Goal: Communication & Community: Connect with others

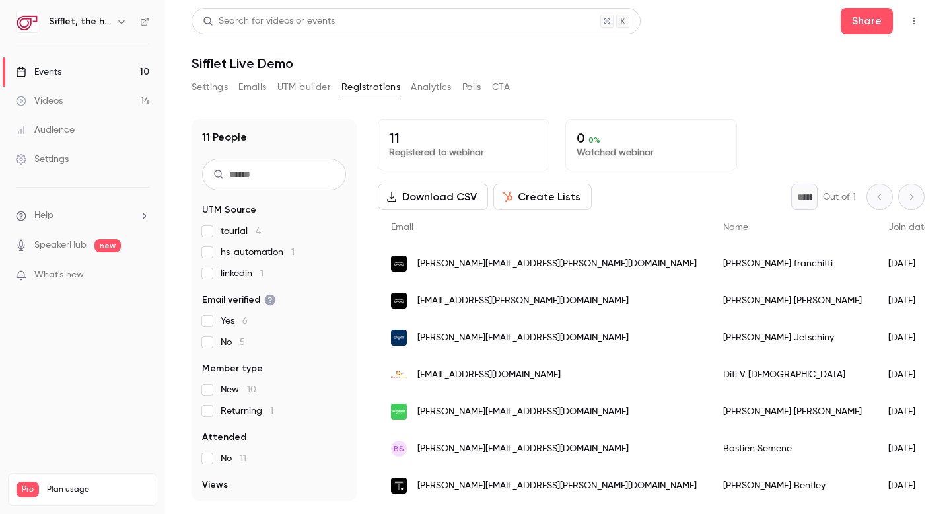
click at [540, 200] on button "Create Lists" at bounding box center [543, 197] width 98 height 26
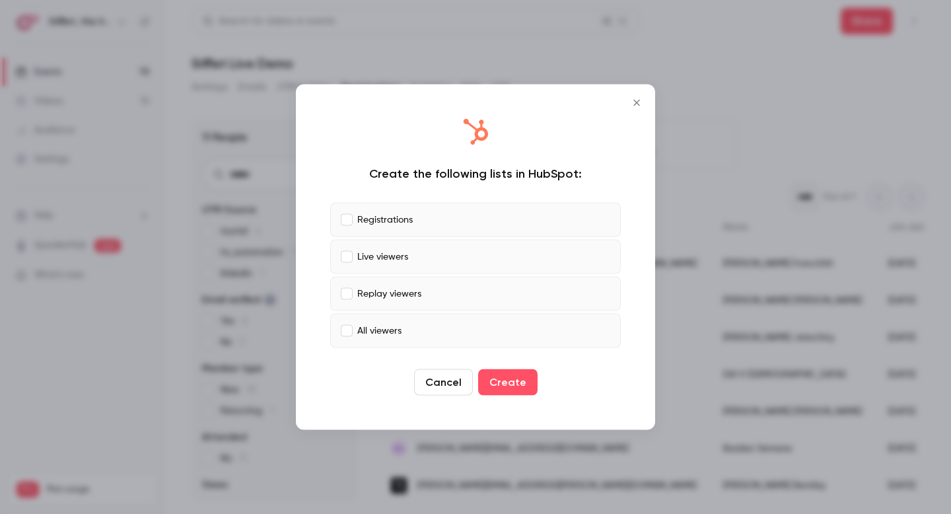
click at [339, 257] on label "Live viewers" at bounding box center [475, 257] width 291 height 34
click at [351, 295] on label "Replay viewers" at bounding box center [475, 294] width 291 height 34
click at [353, 330] on label "All viewers" at bounding box center [475, 331] width 291 height 34
click at [511, 387] on button "Create" at bounding box center [507, 382] width 59 height 26
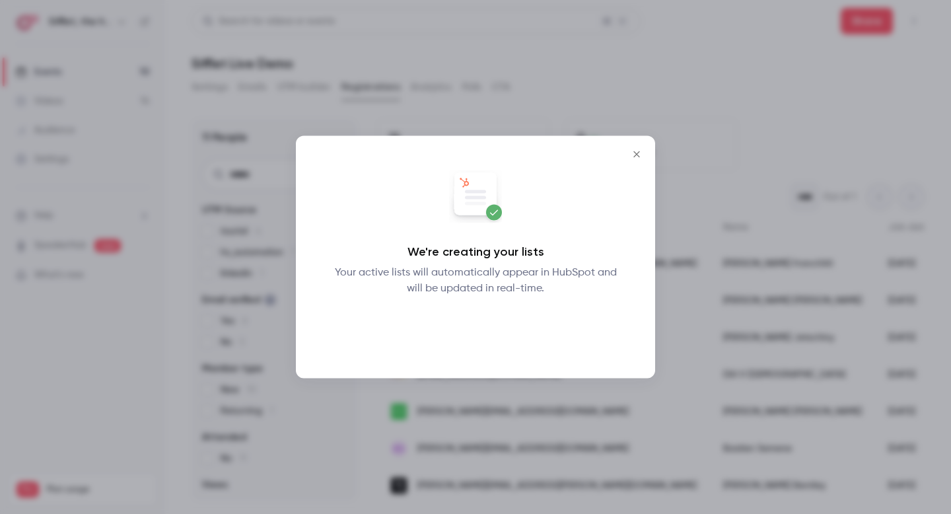
click at [485, 330] on button "Okay" at bounding box center [476, 331] width 48 height 26
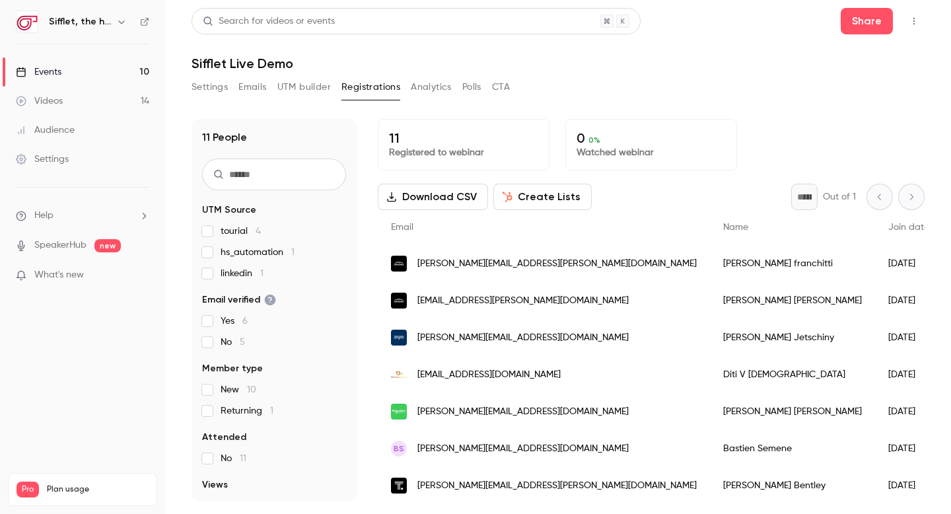
scroll to position [3, 0]
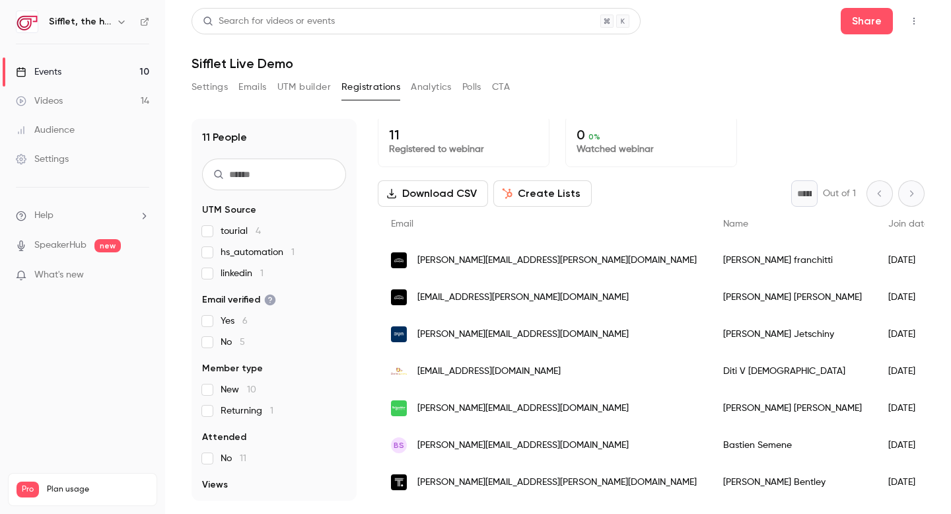
click at [443, 192] on button "Download CSV" at bounding box center [433, 193] width 110 height 26
click at [112, 70] on link "Events 10" at bounding box center [82, 71] width 165 height 29
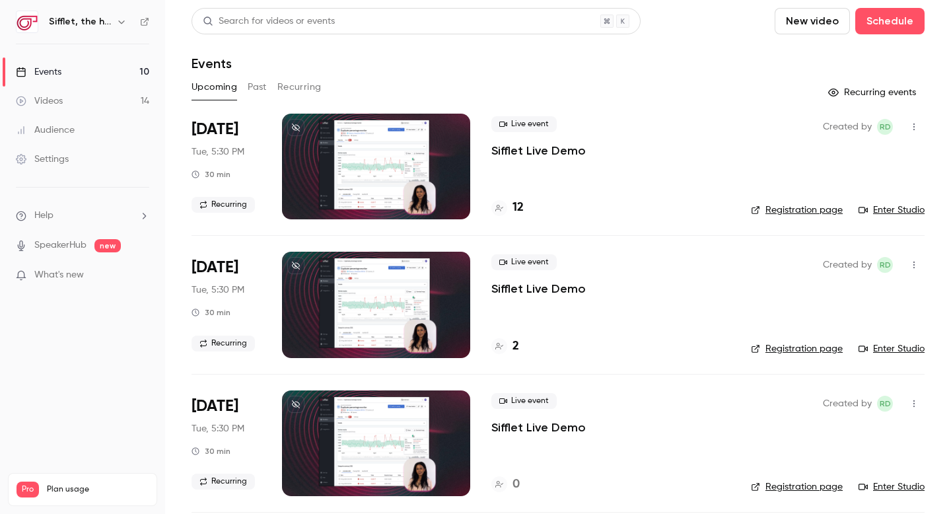
click at [513, 147] on p "Sifflet Live Demo" at bounding box center [539, 151] width 94 height 16
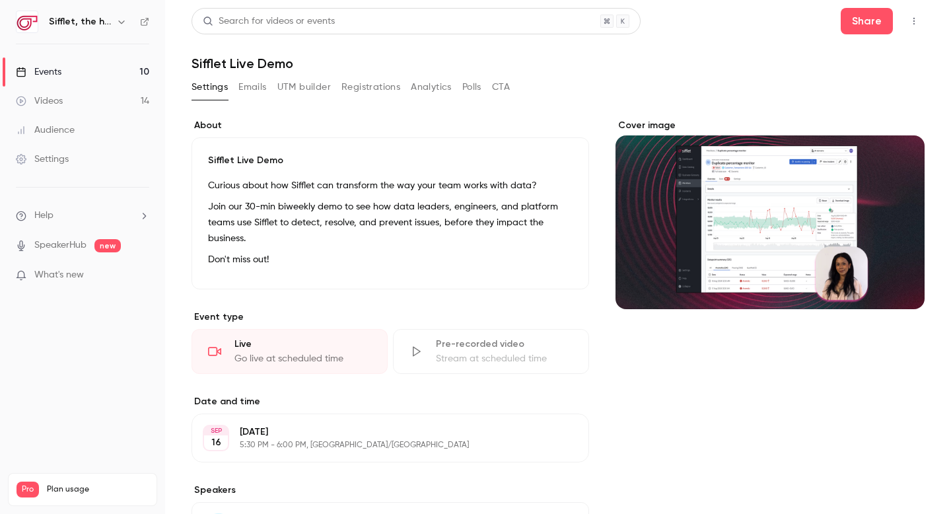
click at [916, 18] on icon "button" at bounding box center [914, 21] width 11 height 9
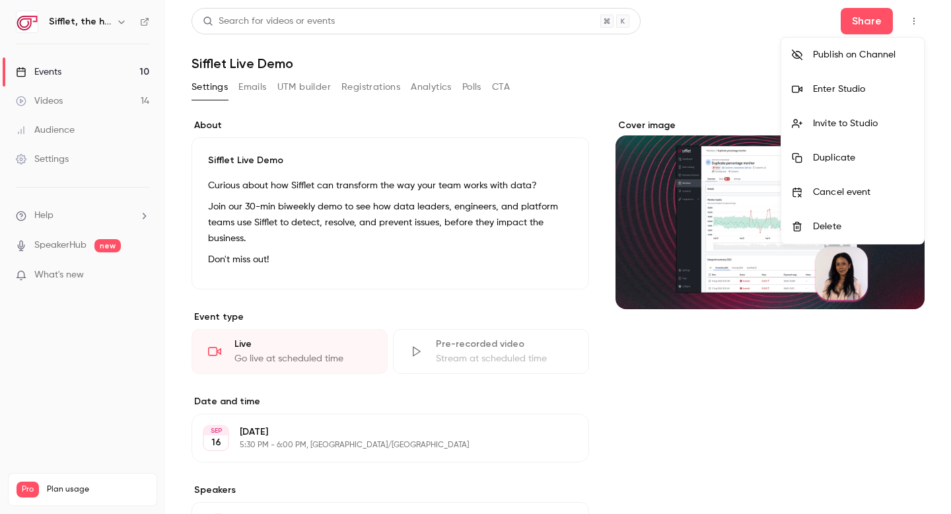
click at [874, 120] on div "Invite to Studio" at bounding box center [863, 123] width 100 height 13
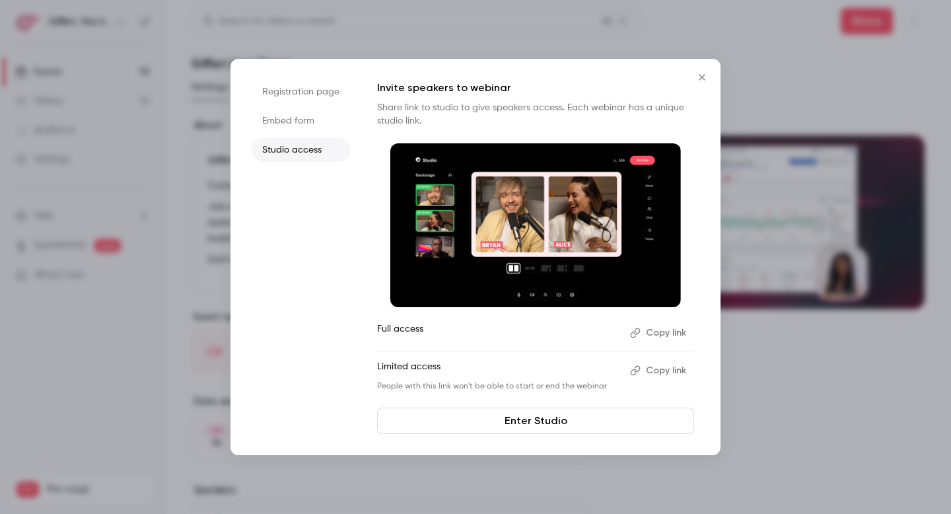
click at [669, 328] on button "Copy link" at bounding box center [659, 332] width 69 height 21
click at [700, 76] on icon "Close" at bounding box center [702, 77] width 16 height 11
